Goal: Transaction & Acquisition: Purchase product/service

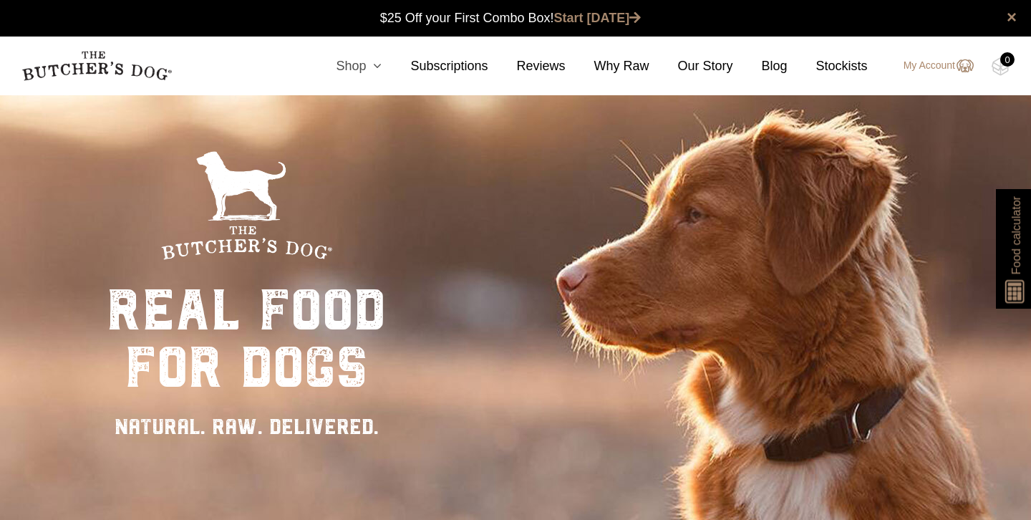
click at [363, 69] on link "Shop" at bounding box center [344, 66] width 74 height 19
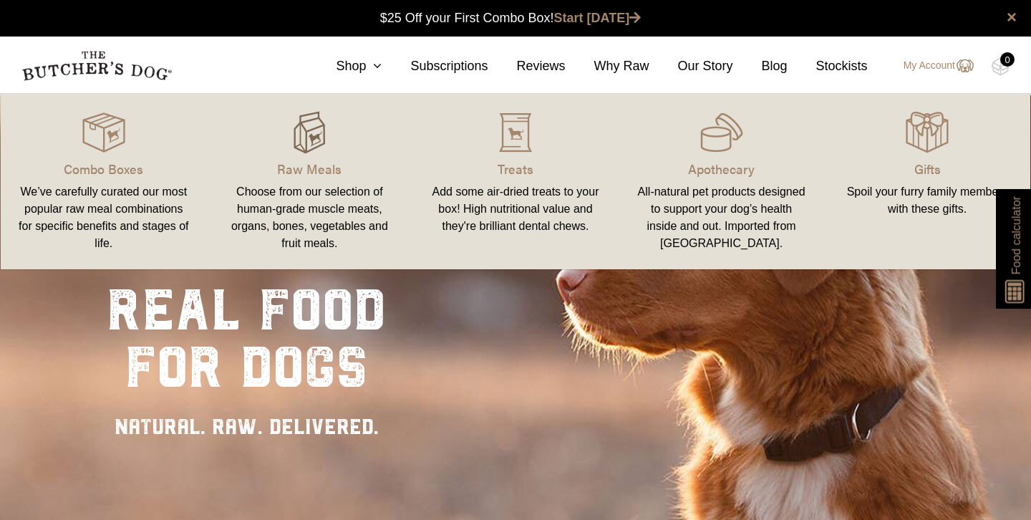
click at [314, 141] on img at bounding box center [309, 132] width 43 height 43
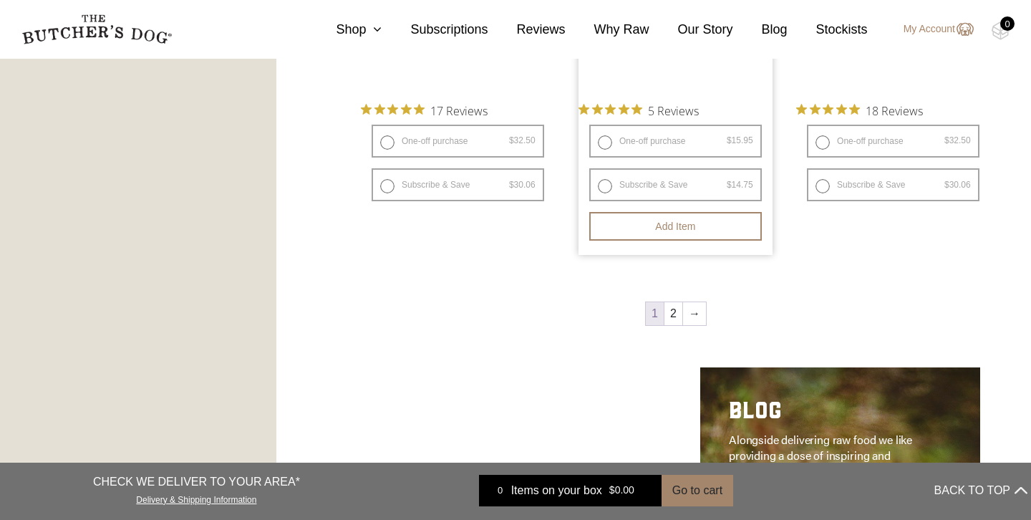
scroll to position [1934, 0]
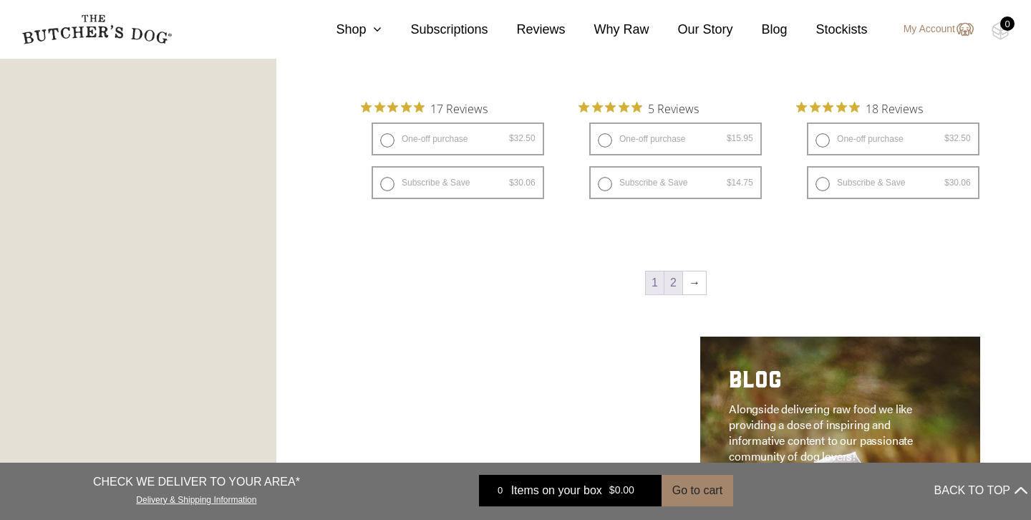
click at [675, 291] on link "2" at bounding box center [673, 282] width 18 height 23
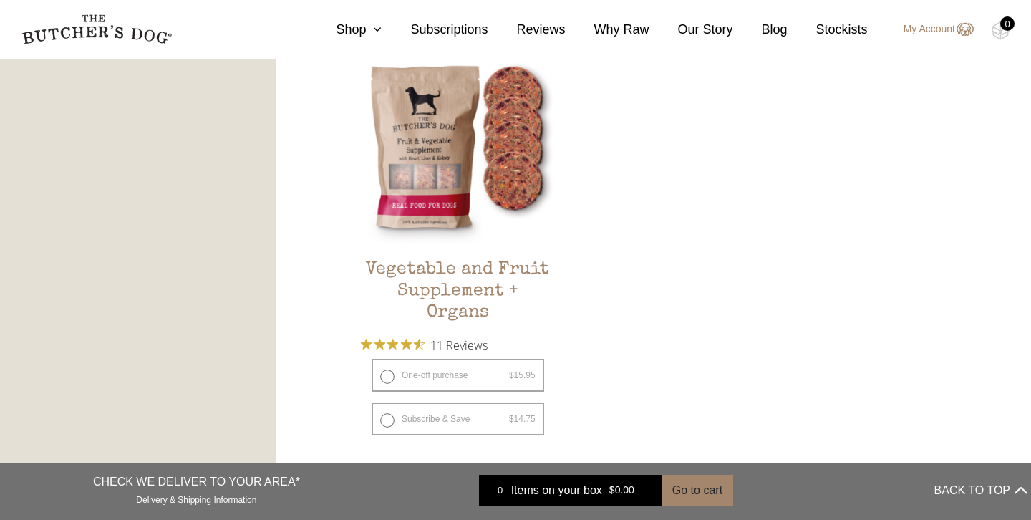
scroll to position [838, 0]
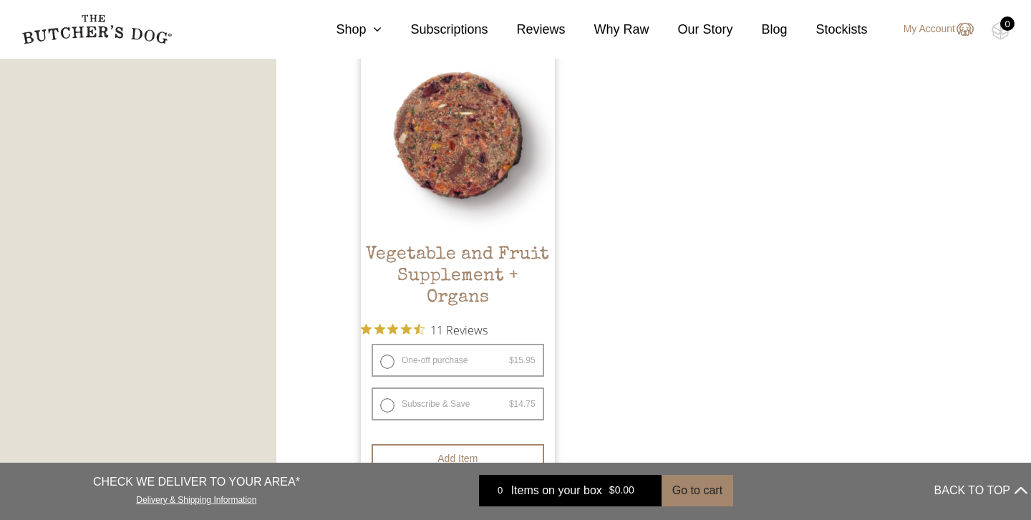
click at [389, 359] on label "One-off purchase $ 15.95 — or subscribe and save 7.5%" at bounding box center [457, 360] width 172 height 33
radio input "true"
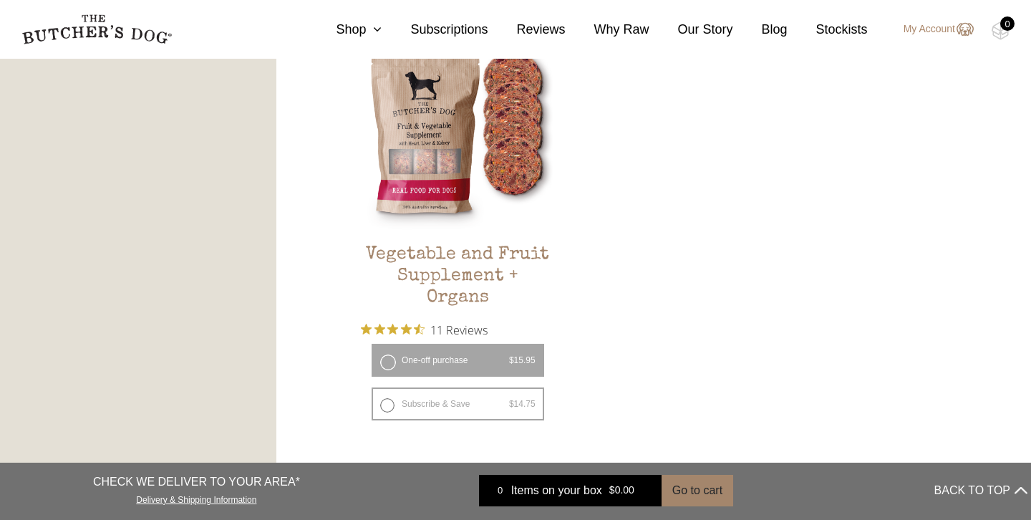
scroll to position [960, 0]
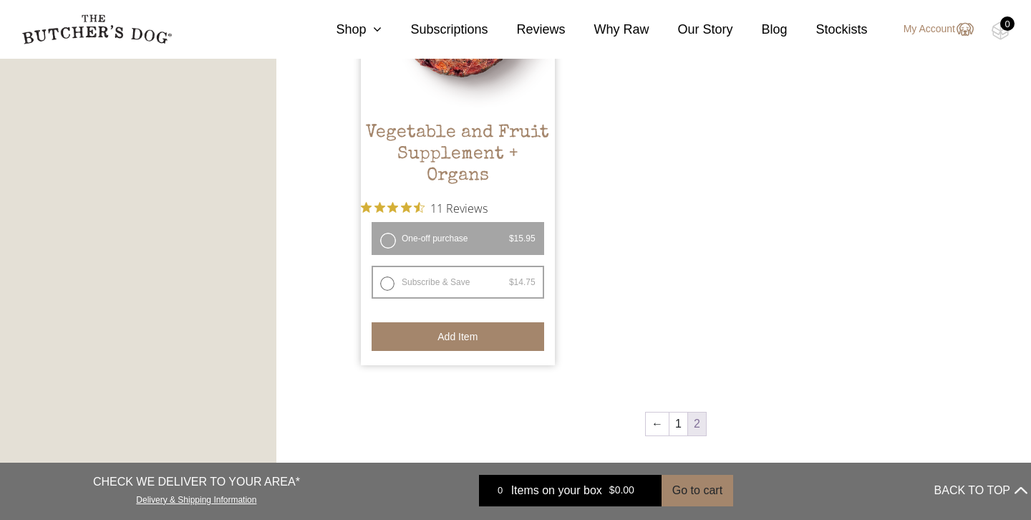
click at [466, 338] on button "Add item" at bounding box center [457, 336] width 172 height 29
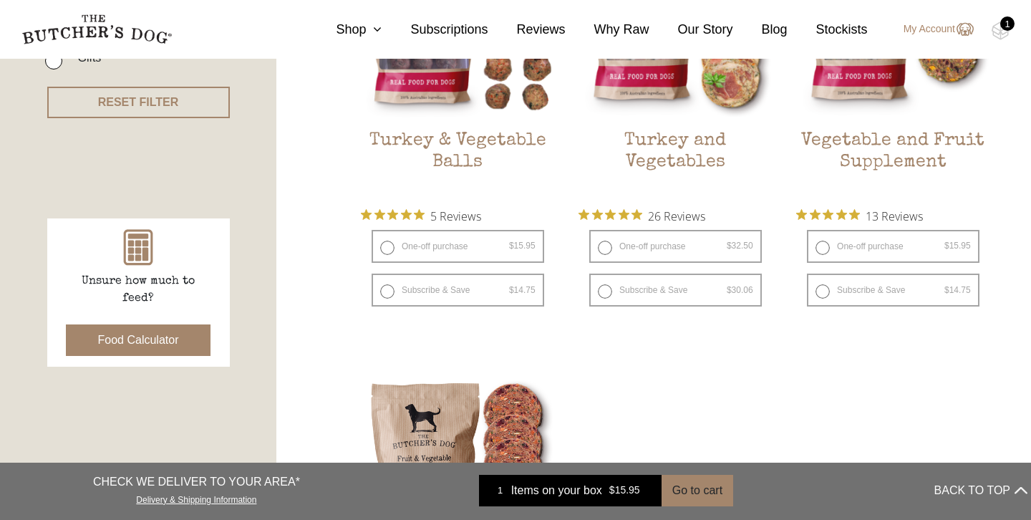
scroll to position [459, 0]
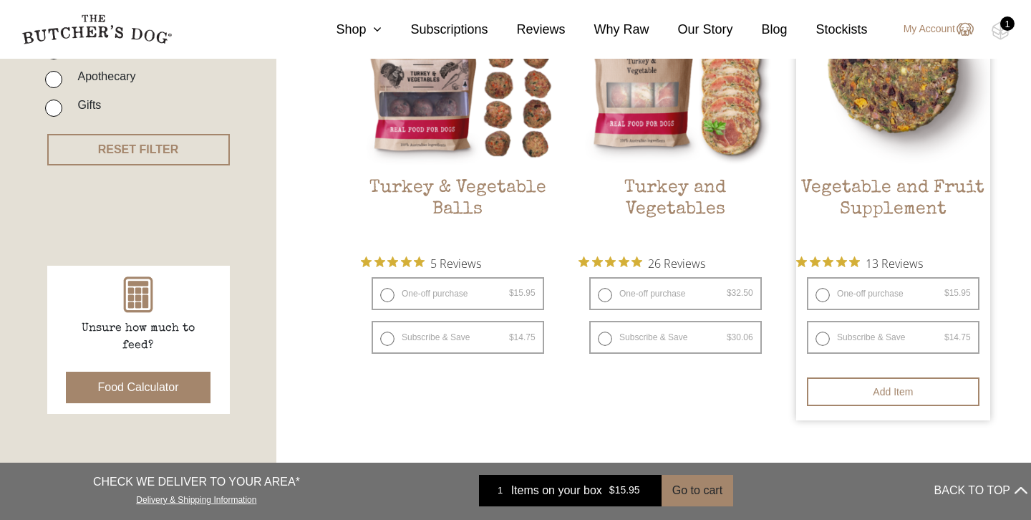
click at [819, 296] on label "One-off purchase $ 15.95 — or subscribe and save 7.5%" at bounding box center [893, 293] width 172 height 33
radio input "true"
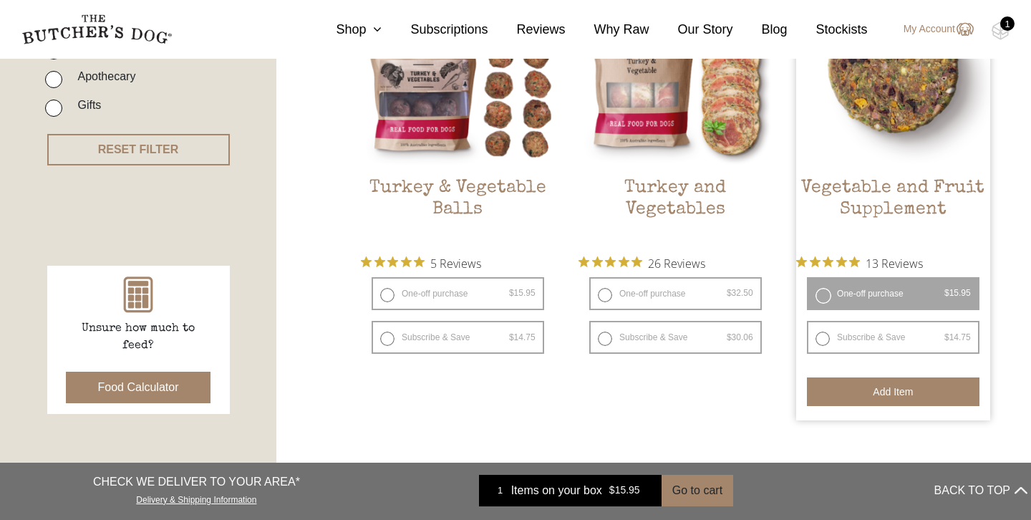
click at [836, 388] on button "Add item" at bounding box center [893, 391] width 172 height 29
click at [836, 388] on button "Add more" at bounding box center [893, 391] width 172 height 29
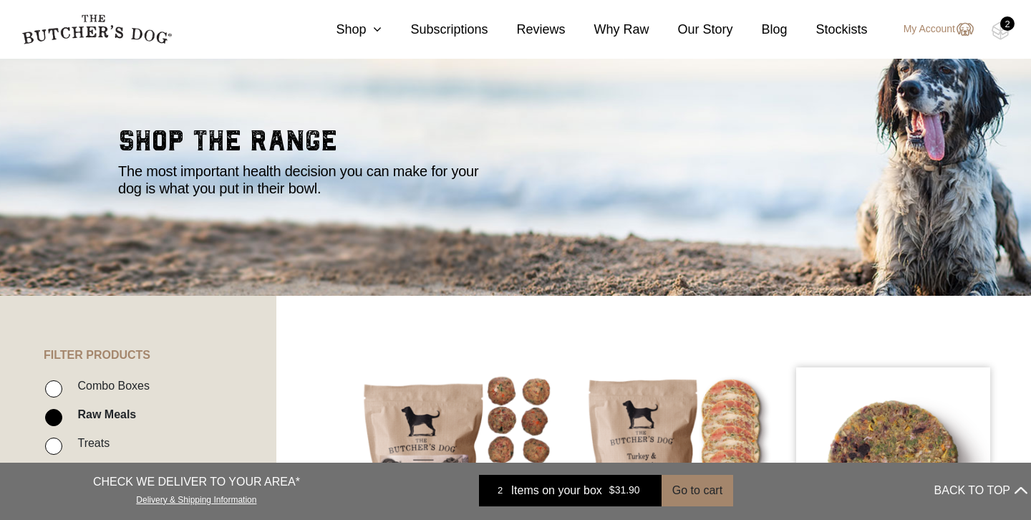
scroll to position [0, 0]
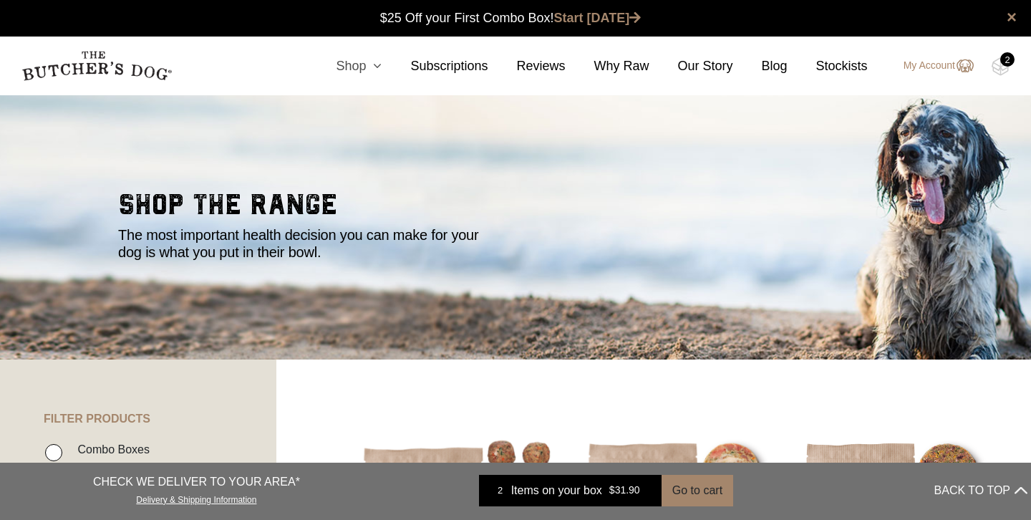
click at [376, 67] on icon at bounding box center [374, 65] width 16 height 13
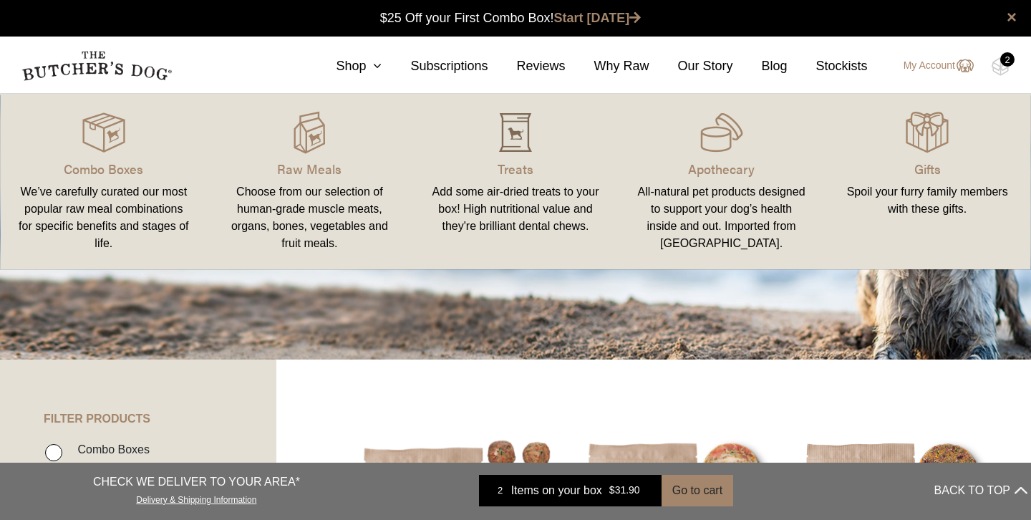
click at [515, 140] on img at bounding box center [515, 132] width 43 height 43
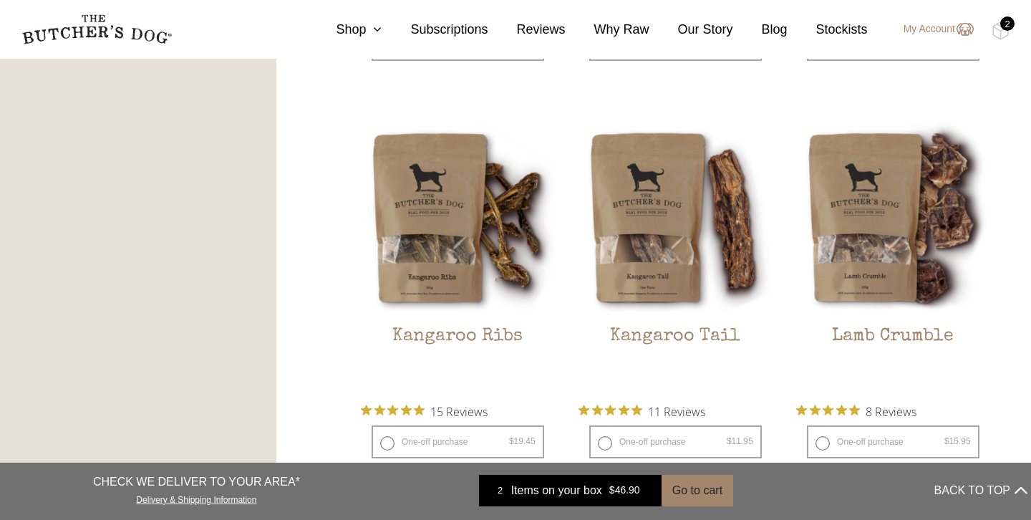
scroll to position [1274, 0]
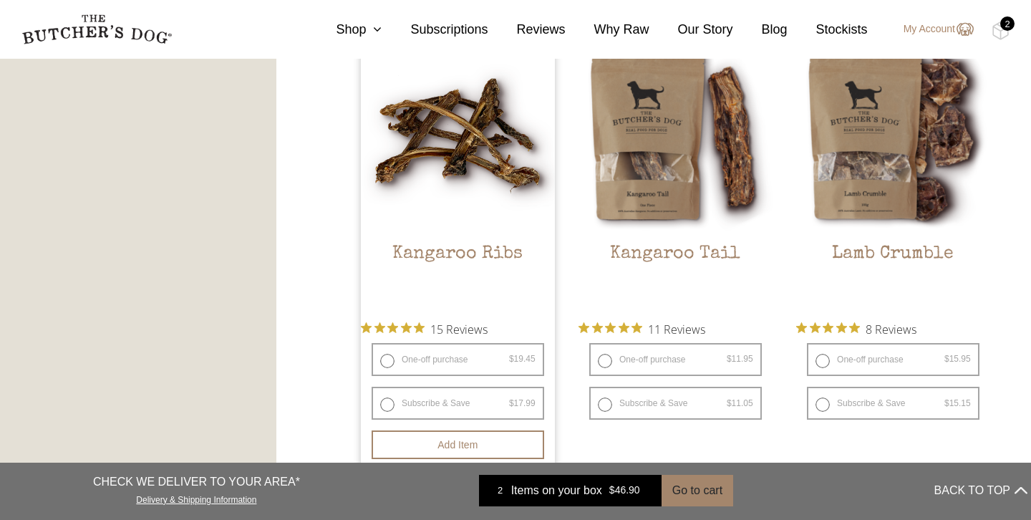
click at [407, 363] on label "One-off purchase $ 19.45 — or subscribe and save 7.5%" at bounding box center [457, 359] width 172 height 33
radio input "true"
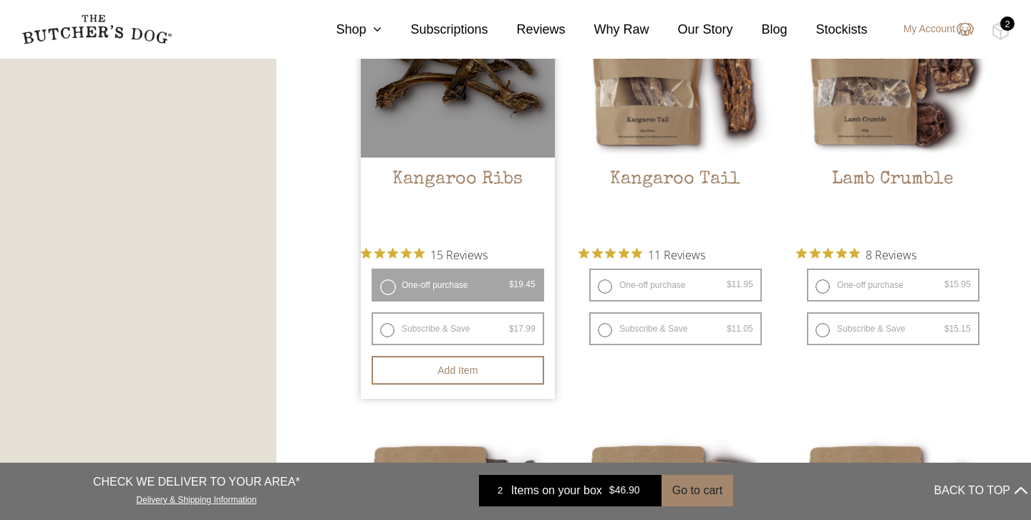
scroll to position [1362, 0]
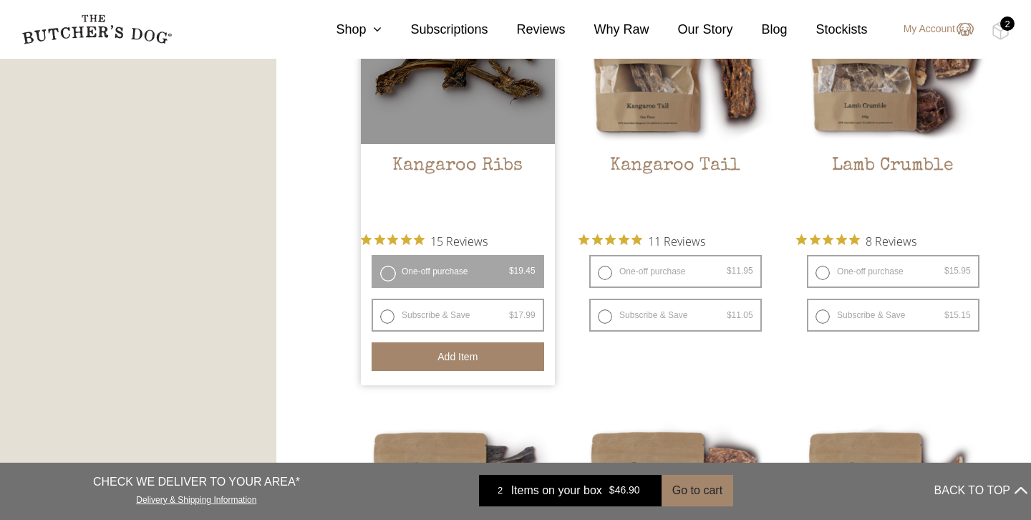
click at [505, 361] on button "Add item" at bounding box center [457, 356] width 172 height 29
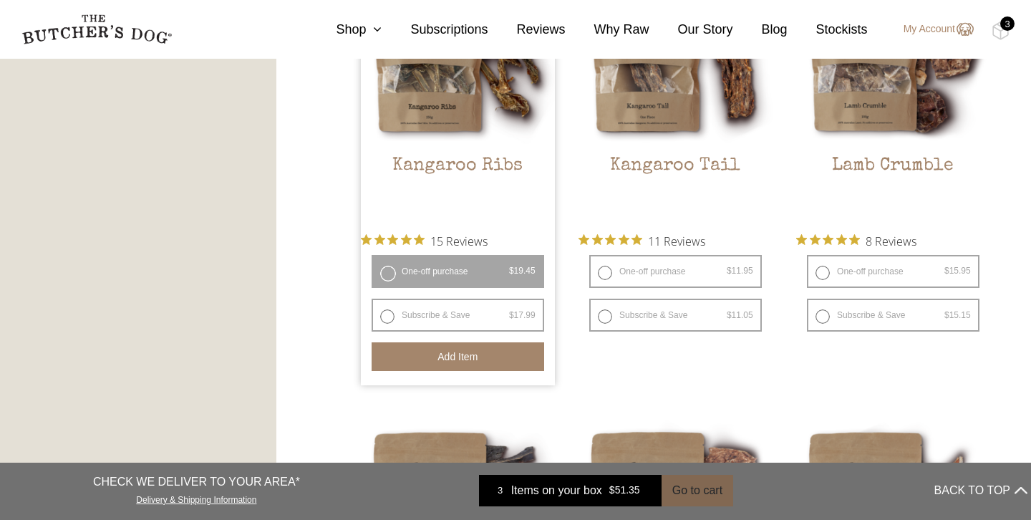
click at [702, 487] on button "Go to cart" at bounding box center [697, 489] width 72 height 31
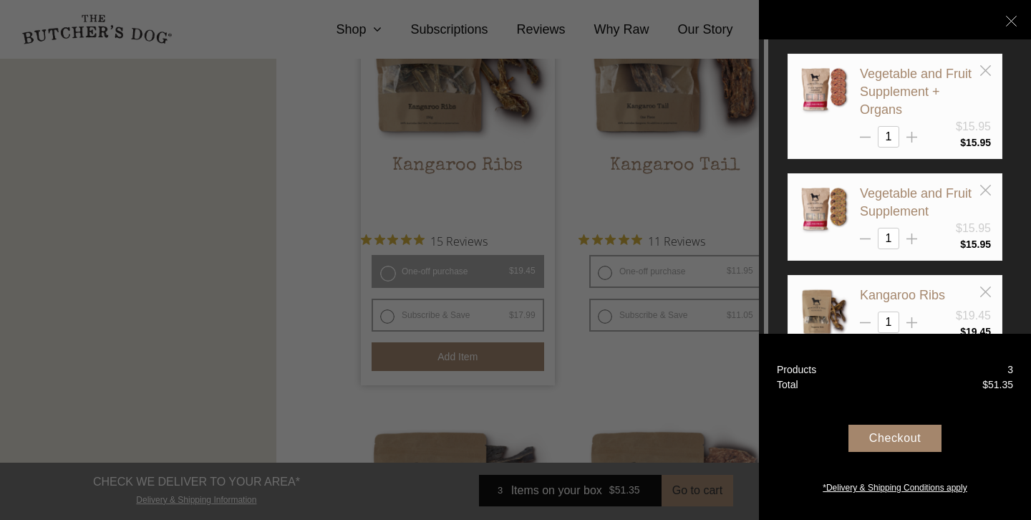
scroll to position [34, 0]
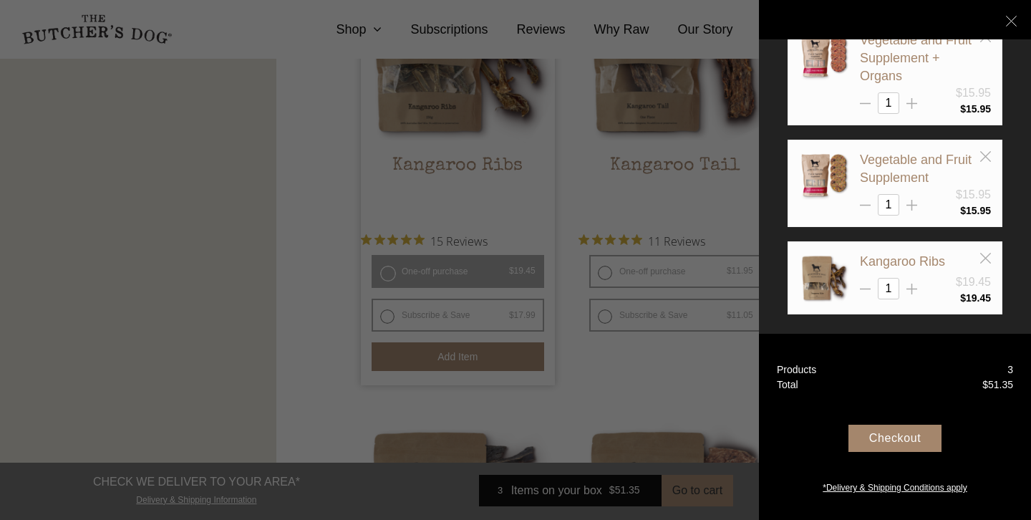
click at [915, 447] on div "Checkout" at bounding box center [894, 437] width 93 height 27
